Goal: Task Accomplishment & Management: Complete application form

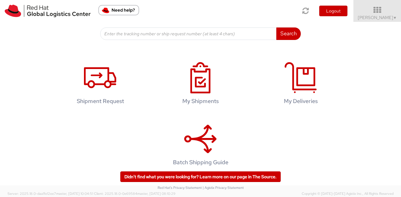
scroll to position [104, 0]
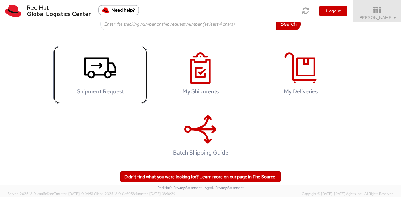
click at [91, 68] on icon at bounding box center [100, 68] width 32 height 31
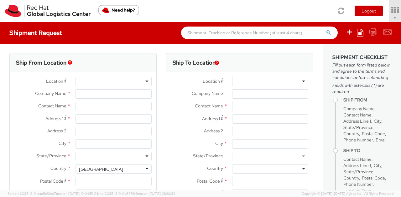
select select "857"
select select
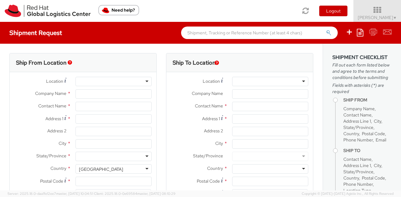
type input "Red Hat, Inc."
type input "[PERSON_NAME]"
type input "[STREET_ADDRESS]"
type input "RALEIGH"
type input "27601"
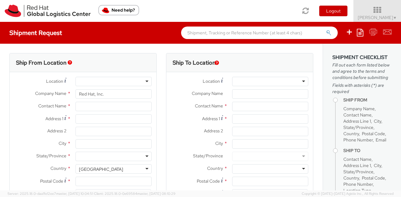
type input "19198908110"
type input "[EMAIL_ADDRESS][DOMAIN_NAME]"
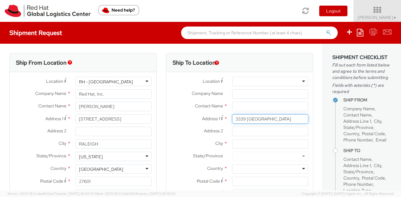
type input "3339 [GEOGRAPHIC_DATA]"
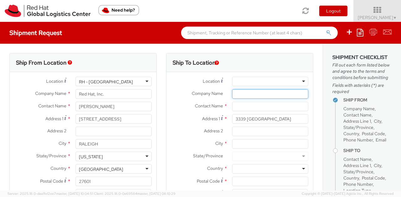
click at [237, 95] on input "Company Name *" at bounding box center [270, 93] width 76 height 9
type input "s"
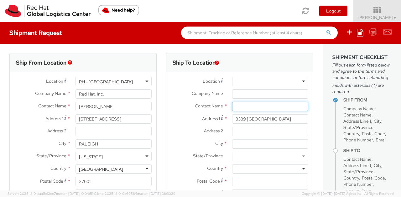
click at [277, 105] on input "text" at bounding box center [270, 106] width 76 height 9
type input "[PERSON_NAME] wat"
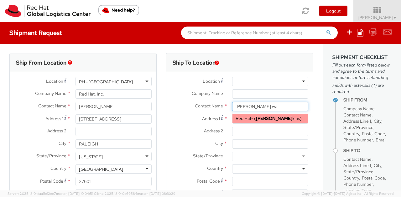
click at [273, 123] on div "Red Hat - ( [PERSON_NAME] kins )" at bounding box center [269, 118] width 75 height 9
type input "Red Hat"
type input "[PERSON_NAME]"
type input "[EMAIL_ADDRESS][DOMAIN_NAME]"
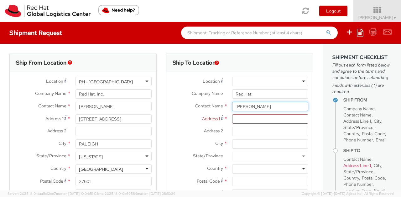
type input "[PERSON_NAME]"
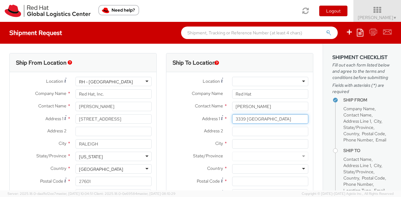
type input "3339 [GEOGRAPHIC_DATA]"
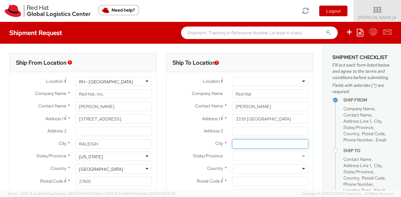
click at [246, 145] on input "City *" at bounding box center [270, 144] width 76 height 9
type input "San Antonio"
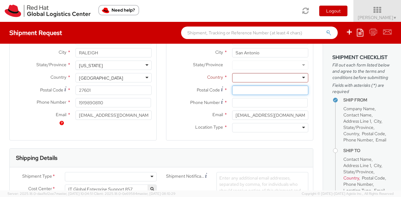
scroll to position [63, 0]
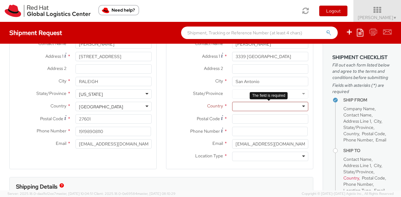
click at [248, 107] on div at bounding box center [270, 106] width 76 height 9
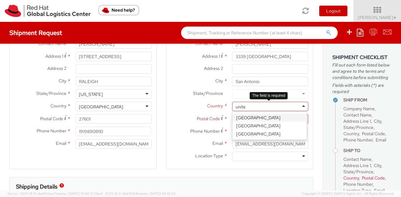
type input "united"
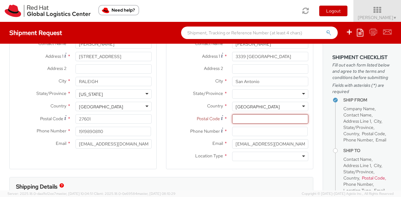
click at [252, 123] on input "Postal Code *" at bounding box center [270, 119] width 76 height 9
type input "78224"
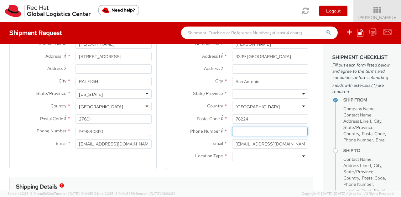
click at [243, 132] on input at bounding box center [269, 131] width 75 height 9
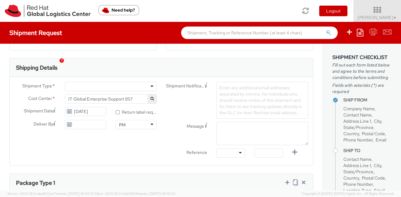
scroll to position [188, 0]
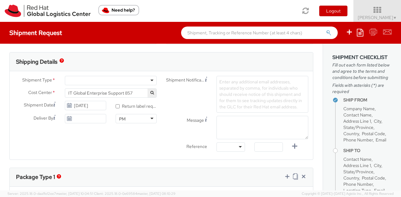
type input "[PHONE_NUMBER]"
click at [150, 82] on div at bounding box center [111, 80] width 92 height 9
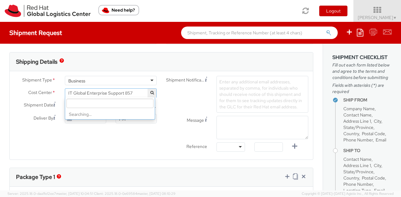
click at [112, 93] on span "IT Global Enterprise Support 857" at bounding box center [110, 93] width 85 height 6
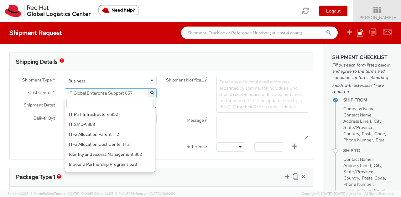
click at [109, 104] on input "search" at bounding box center [109, 103] width 87 height 9
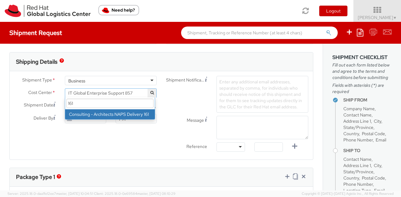
type input "161"
select select "161"
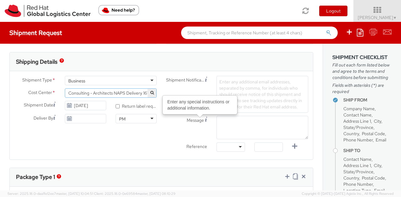
scroll to position [219, 0]
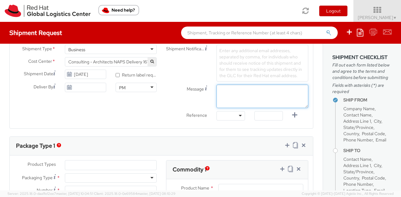
click at [233, 89] on textarea "Message" at bounding box center [262, 96] width 92 height 23
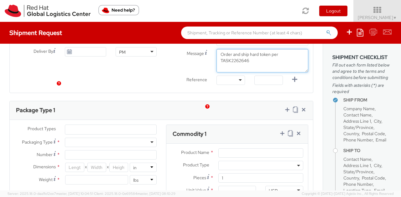
scroll to position [282, 0]
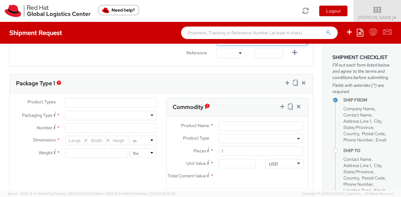
type textarea "Order and ship hard token per TASK2262646"
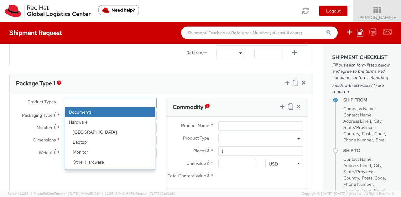
click at [115, 101] on ul at bounding box center [110, 102] width 91 height 9
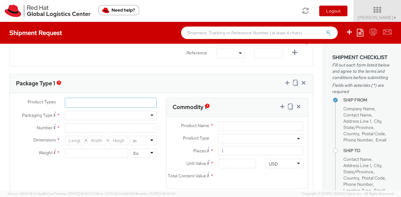
click at [115, 101] on ul at bounding box center [110, 102] width 91 height 9
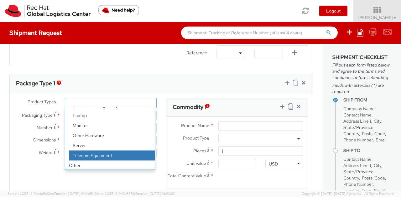
scroll to position [28, 0]
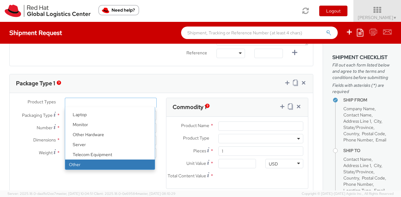
select select "OTHER"
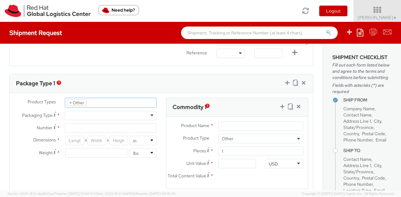
click at [110, 115] on div at bounding box center [111, 115] width 92 height 9
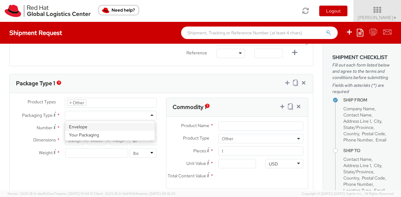
type input "1"
type input "9.5"
type input "12.5"
type input "0.25"
type input "1"
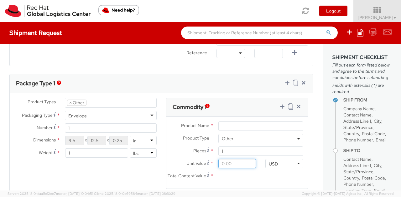
click at [237, 162] on input "Unit Value *" at bounding box center [237, 163] width 38 height 9
type input "4.00"
type input "40.00"
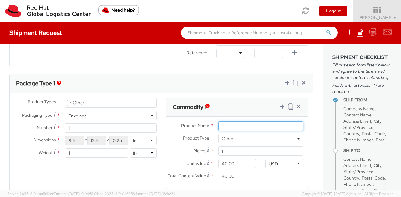
click at [228, 125] on input "Product Name *" at bounding box center [260, 126] width 85 height 9
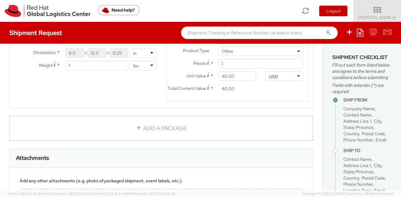
scroll to position [443, 0]
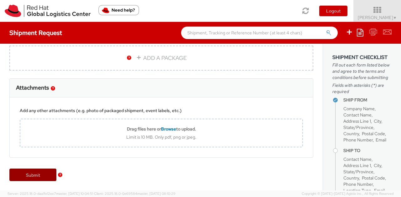
type input "Hard Token"
click at [39, 172] on link "Submit" at bounding box center [32, 175] width 47 height 13
click at [43, 177] on link "Submit" at bounding box center [32, 175] width 47 height 13
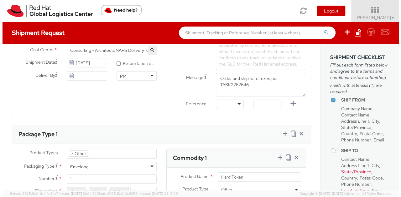
scroll to position [0, 0]
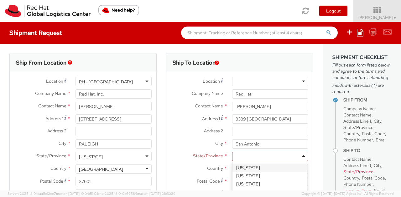
click at [235, 156] on div at bounding box center [270, 156] width 76 height 9
type input "t"
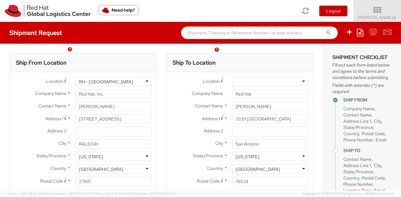
scroll to position [443, 0]
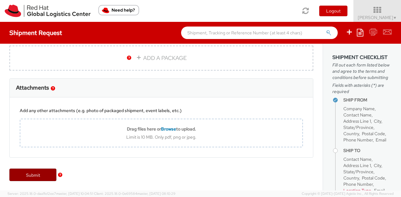
click at [40, 174] on link "Submit" at bounding box center [32, 175] width 47 height 13
click at [33, 175] on link "Submit" at bounding box center [32, 175] width 47 height 13
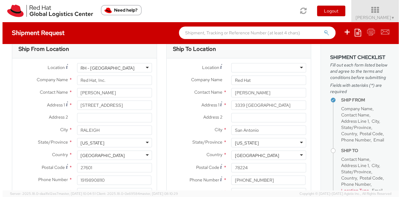
scroll to position [12, 0]
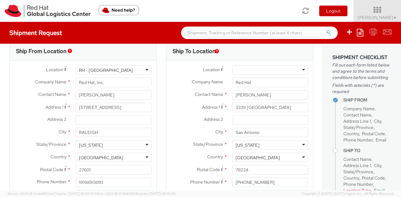
click at [300, 70] on div at bounding box center [270, 69] width 76 height 9
click at [299, 70] on div at bounding box center [270, 69] width 76 height 9
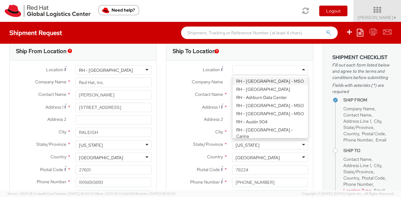
click at [185, 79] on label "Company Name *" at bounding box center [196, 82] width 61 height 8
click at [232, 79] on input "Red Hat" at bounding box center [270, 82] width 76 height 9
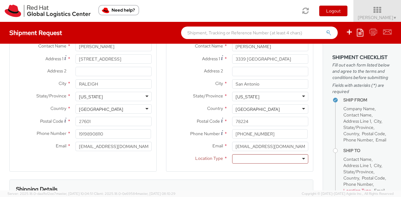
scroll to position [74, 0]
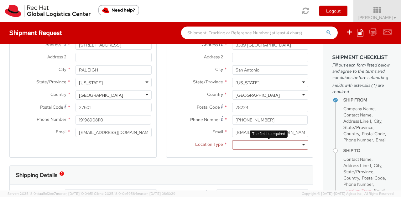
click at [299, 142] on div at bounding box center [270, 144] width 76 height 9
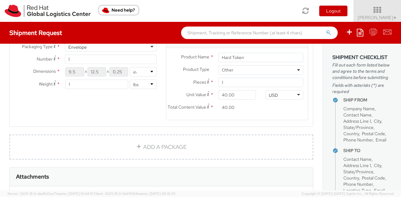
scroll to position [443, 0]
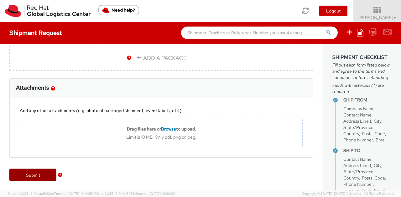
click at [40, 174] on link "Submit" at bounding box center [32, 175] width 47 height 13
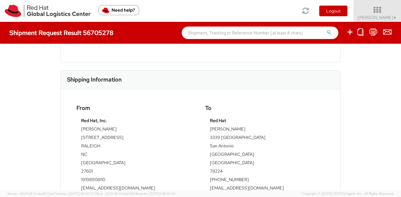
scroll to position [63, 0]
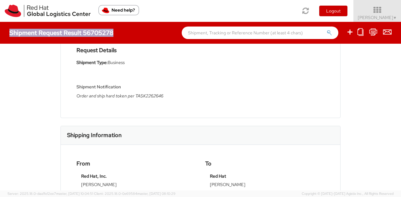
click at [111, 33] on div "Shipment Request Result 56705278" at bounding box center [64, 32] width 110 height 7
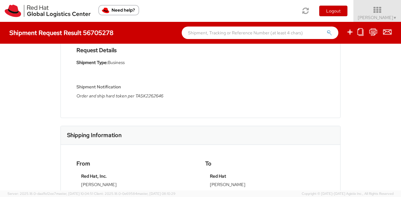
click at [41, 78] on div "Shipment 56705278 Request Information Request Details Shipment Type: Business S…" at bounding box center [200, 117] width 401 height 147
